Goal: Transaction & Acquisition: Download file/media

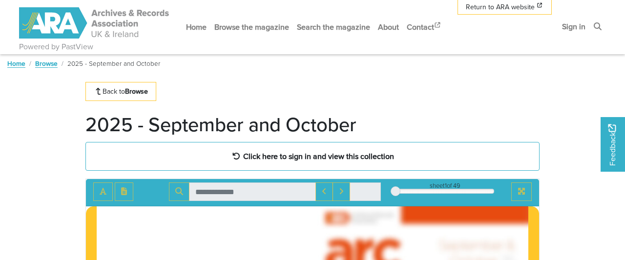
click at [284, 151] on strong "Click here to sign in and view this collection" at bounding box center [318, 156] width 151 height 11
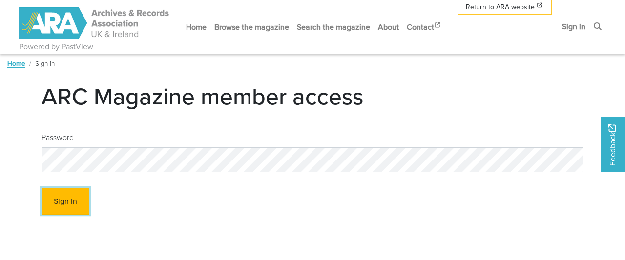
click at [48, 195] on button "Sign In" at bounding box center [66, 201] width 48 height 27
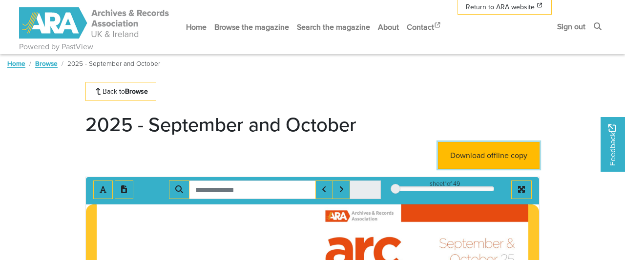
click at [476, 151] on link "Download offline copy" at bounding box center [489, 155] width 102 height 27
